Goal: Task Accomplishment & Management: Use online tool/utility

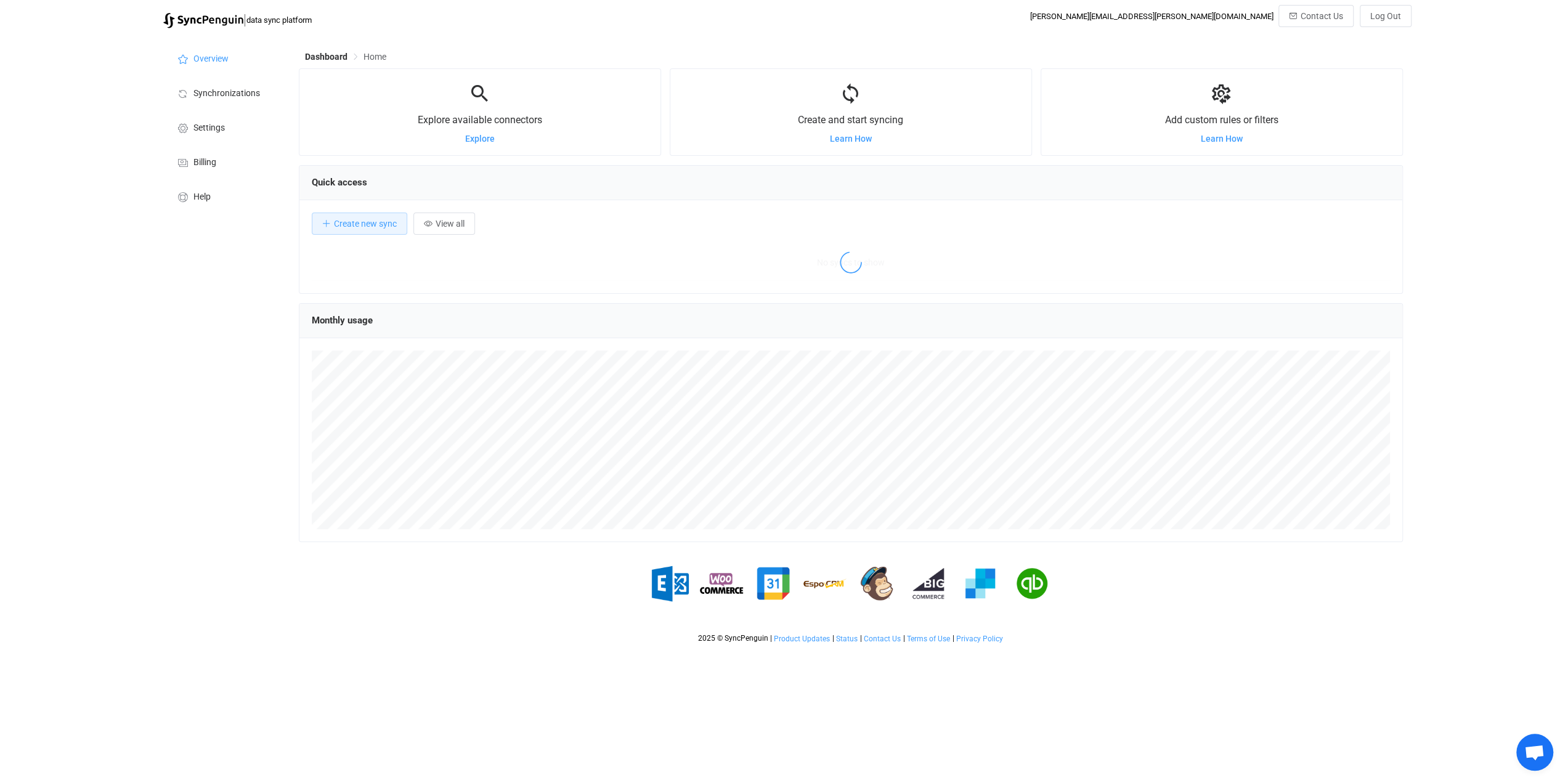
scroll to position [238, 1103]
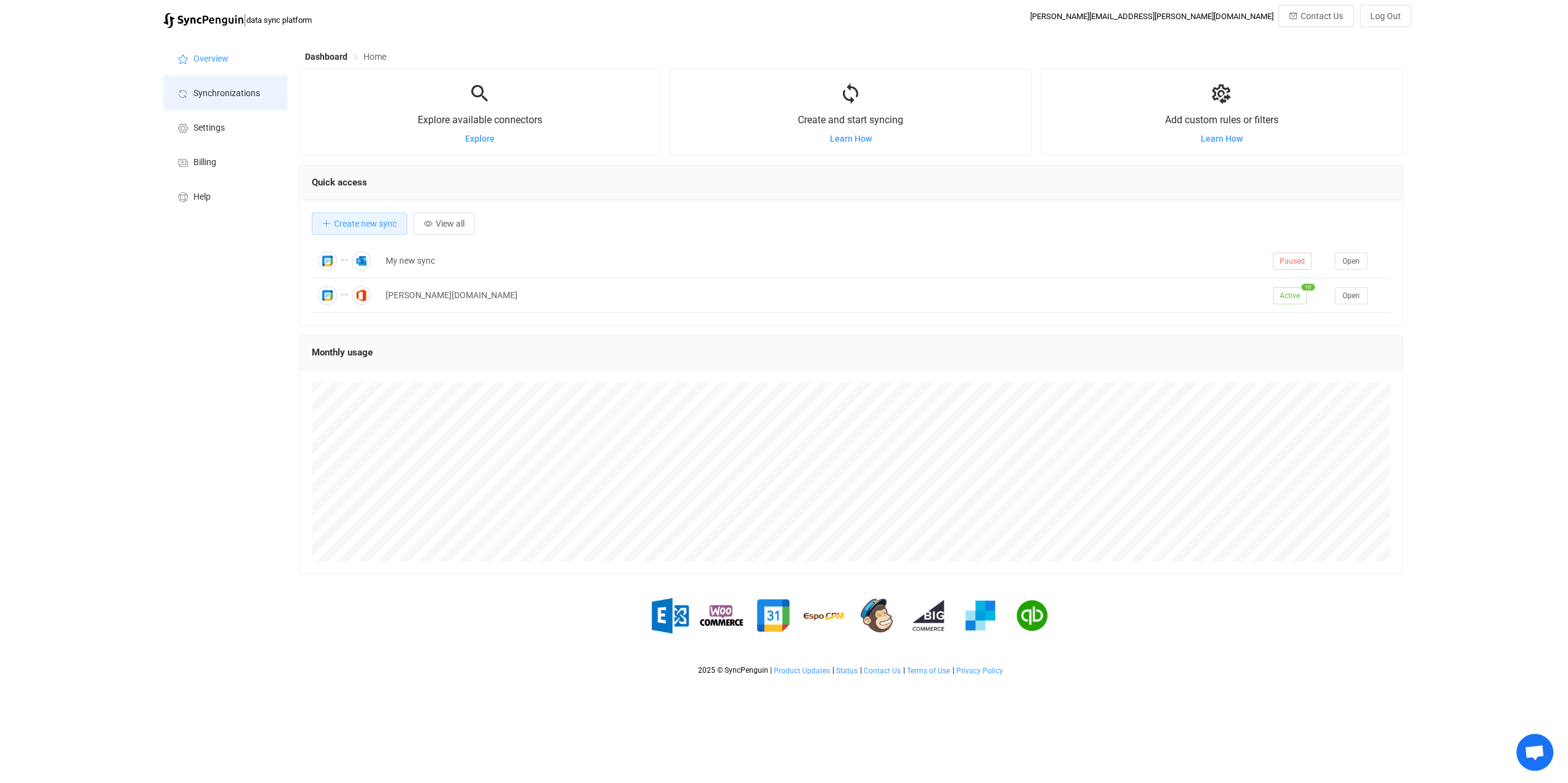
click at [236, 96] on span "Synchronizations" at bounding box center [226, 93] width 67 height 10
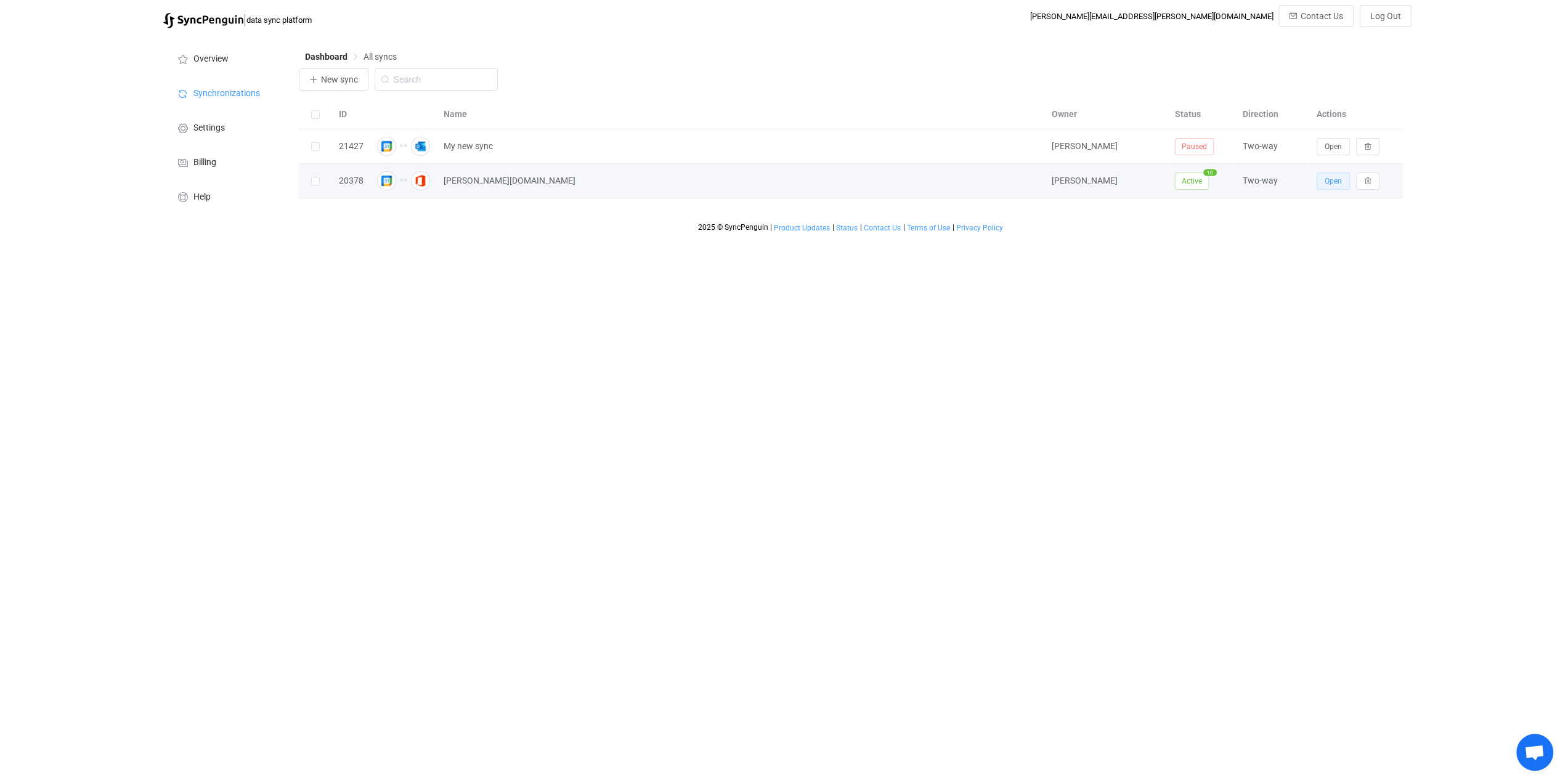
click at [1327, 184] on span "Open" at bounding box center [1333, 182] width 17 height 9
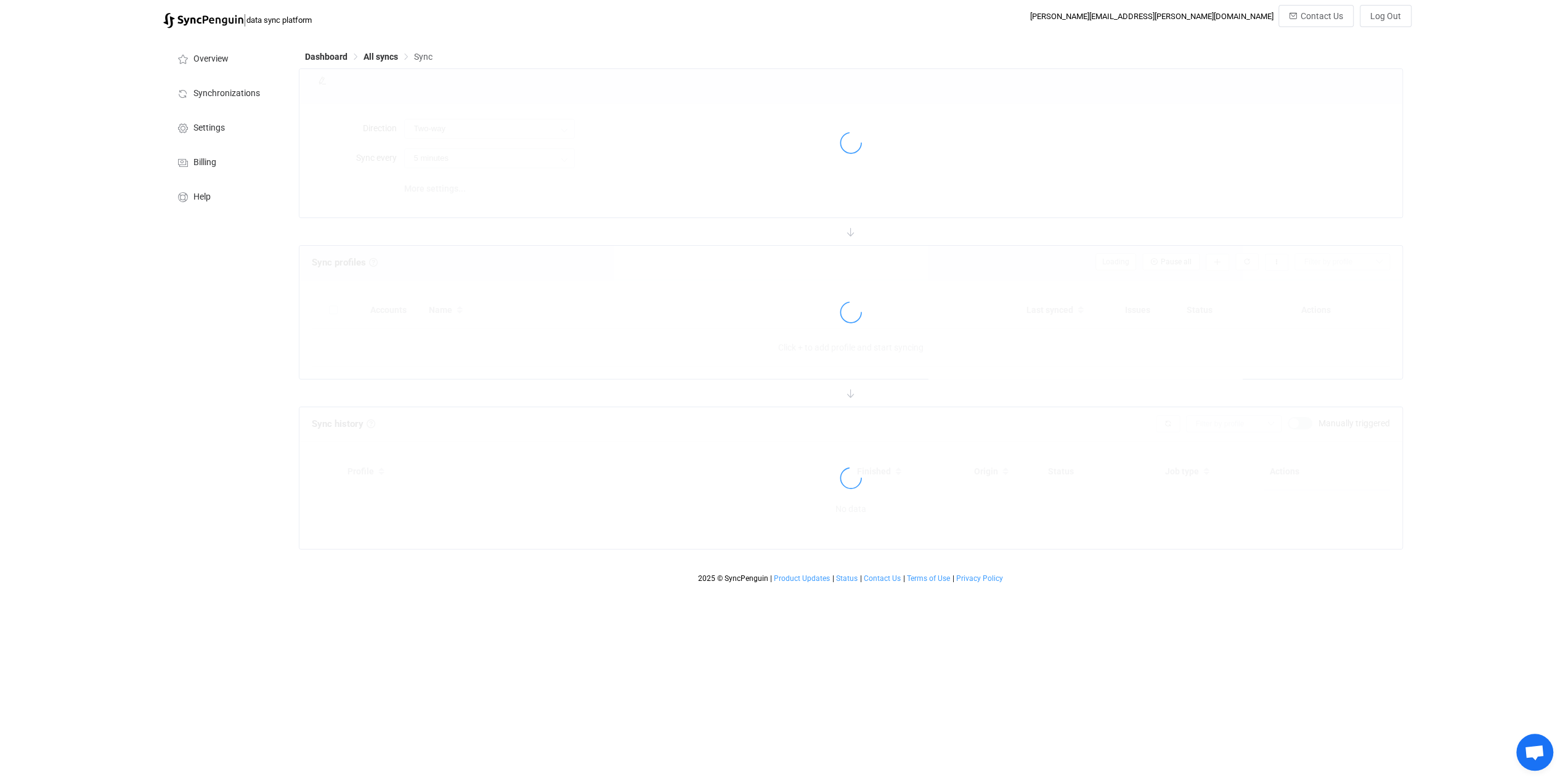
type input "10 minutes"
